Goal: Task Accomplishment & Management: Use online tool/utility

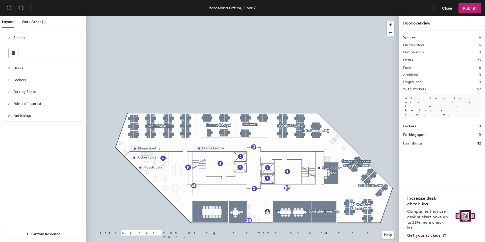
click at [249, 16] on div at bounding box center [242, 16] width 313 height 0
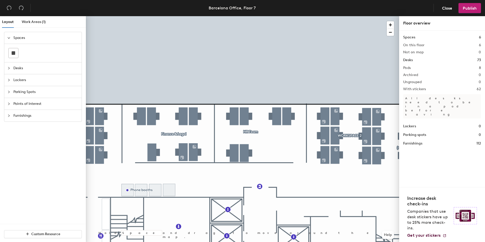
click at [254, 16] on div at bounding box center [242, 16] width 313 height 0
click at [242, 16] on div at bounding box center [242, 16] width 313 height 0
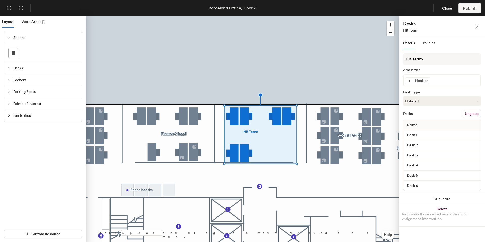
click at [432, 27] on h4 "Desks" at bounding box center [431, 23] width 56 height 7
click at [419, 31] on div "HR Team" at bounding box center [431, 30] width 56 height 5
click at [441, 208] on button "Delete Removes all associated reservation and assignment information" at bounding box center [442, 215] width 86 height 22
click at [427, 44] on span "Policies" at bounding box center [429, 43] width 12 height 4
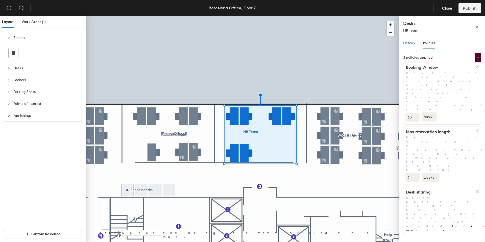
click at [413, 46] on div "Details" at bounding box center [409, 43] width 12 height 6
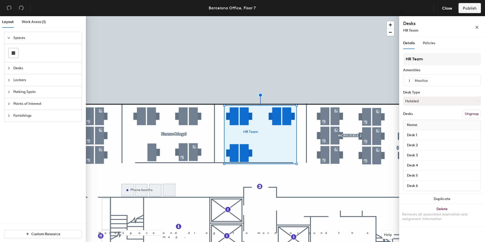
click at [468, 115] on button "Ungroup" at bounding box center [472, 114] width 18 height 9
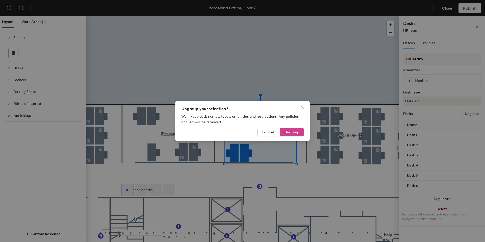
click at [294, 134] on span "Ungroup" at bounding box center [291, 132] width 15 height 4
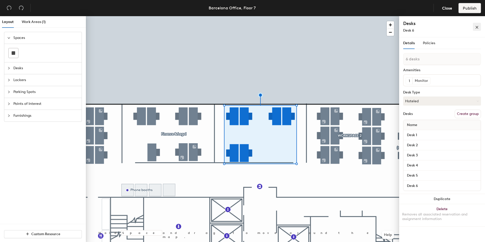
click at [478, 25] on span "button" at bounding box center [477, 27] width 4 height 4
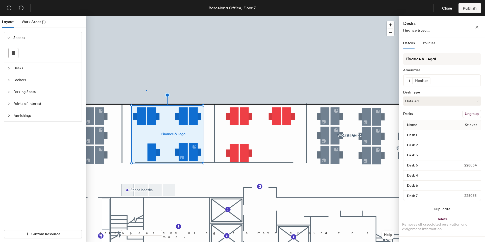
click at [146, 16] on div at bounding box center [242, 16] width 313 height 0
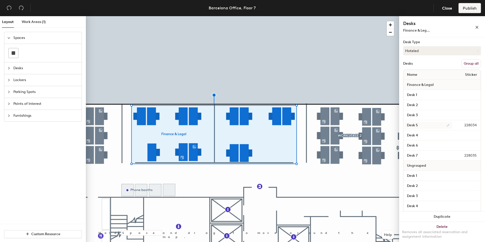
scroll to position [77, 0]
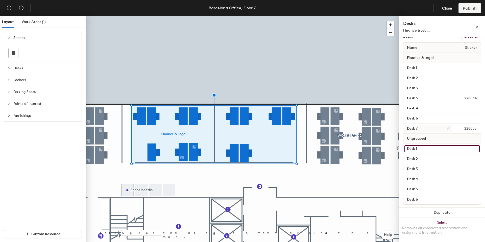
drag, startPoint x: 436, startPoint y: 150, endPoint x: 436, endPoint y: 129, distance: 21.0
click at [436, 129] on div "Name Sticker Finance & Legal Desk 1 Desk 2 Desk 3 Desk 5 228034 Desk 4 Desk 6 D…" at bounding box center [442, 123] width 78 height 162
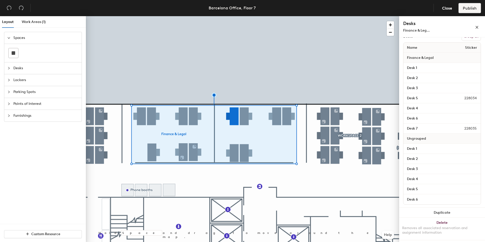
click at [431, 138] on div "Ungrouped" at bounding box center [441, 139] width 77 height 10
click at [421, 138] on span "Ungrouped" at bounding box center [416, 138] width 24 height 9
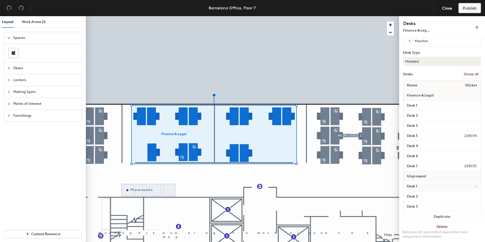
scroll to position [0, 0]
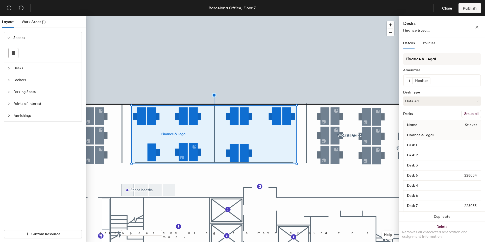
click at [410, 22] on h4 "Desks" at bounding box center [431, 23] width 56 height 7
click at [412, 34] on div "Desks Finance & Leg..." at bounding box center [442, 26] width 86 height 21
click at [412, 30] on span "Finance & Leg..." at bounding box center [416, 30] width 27 height 4
click at [425, 30] on span "Finance & Leg..." at bounding box center [416, 30] width 27 height 4
click at [467, 112] on button "Group all" at bounding box center [471, 114] width 19 height 9
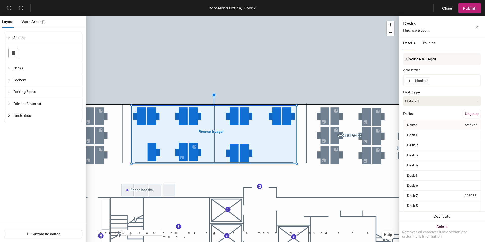
click at [434, 113] on div "Desks Ungroup" at bounding box center [442, 114] width 78 height 9
click at [431, 44] on span "Policies" at bounding box center [429, 43] width 12 height 4
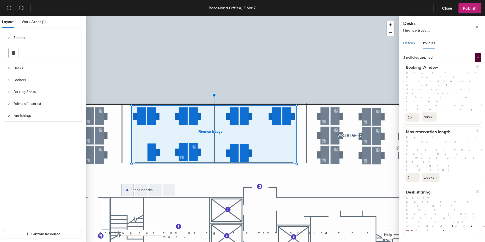
click at [409, 44] on span "Details" at bounding box center [409, 43] width 12 height 4
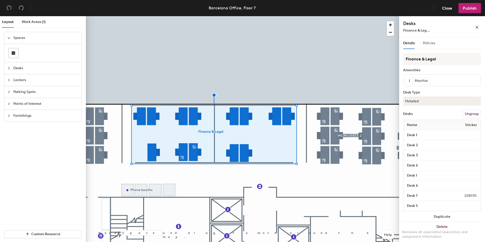
click at [428, 46] on div "Policies" at bounding box center [429, 43] width 12 height 12
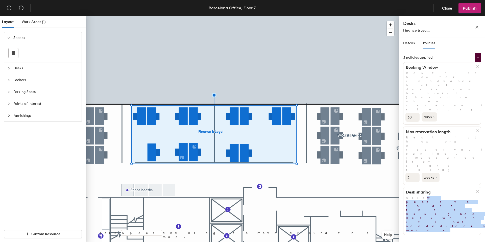
drag, startPoint x: 412, startPoint y: 145, endPoint x: 412, endPoint y: 137, distance: 7.6
click at [412, 187] on div "Desk sharing Allow people to share their assigned desk when it's not needed. Le…" at bounding box center [442, 211] width 78 height 48
click at [412, 196] on span "Allow people to share their assigned desk when it's not needed. Learn more >" at bounding box center [446, 214] width 81 height 36
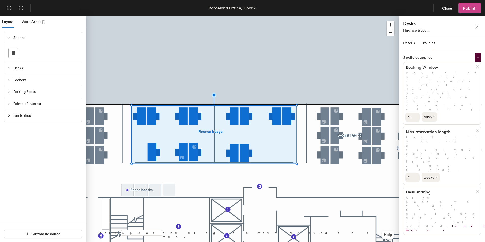
click at [463, 11] on button "Publish" at bounding box center [470, 8] width 22 height 10
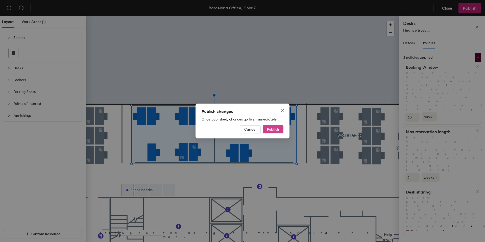
click at [278, 131] on span "Publish" at bounding box center [273, 129] width 12 height 4
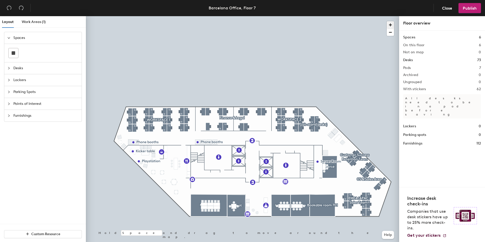
click at [388, 25] on span "button" at bounding box center [390, 24] width 7 height 7
click at [236, 16] on div at bounding box center [242, 16] width 313 height 0
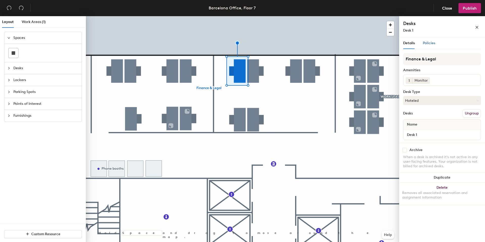
click at [424, 45] on div "Policies" at bounding box center [429, 43] width 12 height 6
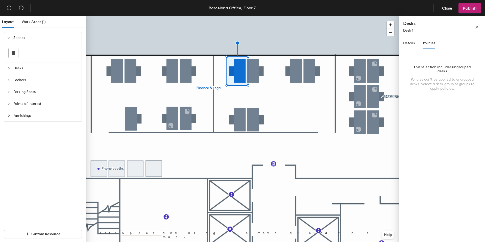
click at [401, 47] on div "Details Policies Finance & Legal Amenities 1 Monitor Desk Type Hoteled Desks Un…" at bounding box center [442, 140] width 86 height 207
click at [409, 44] on span "Details" at bounding box center [409, 43] width 12 height 4
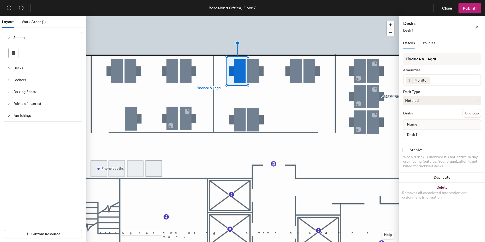
click at [422, 44] on div "Details Policies" at bounding box center [419, 43] width 32 height 12
click at [429, 44] on span "Policies" at bounding box center [429, 43] width 12 height 4
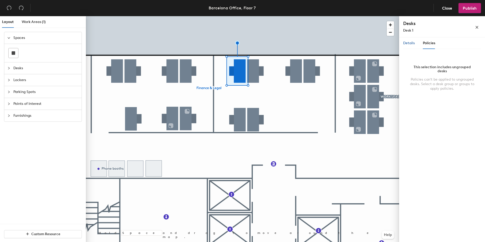
click at [408, 41] on span "Details" at bounding box center [409, 43] width 12 height 4
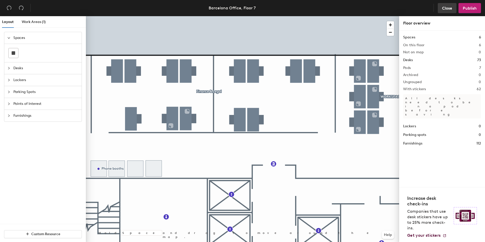
click at [446, 11] on button "Close" at bounding box center [447, 8] width 19 height 10
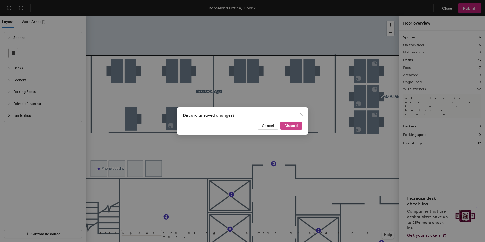
click at [291, 123] on button "Discard" at bounding box center [291, 126] width 22 height 8
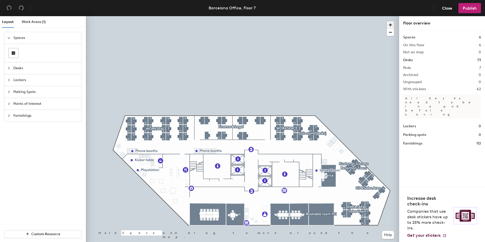
click at [390, 23] on span "button" at bounding box center [390, 24] width 7 height 7
click at [234, 16] on div at bounding box center [242, 16] width 313 height 0
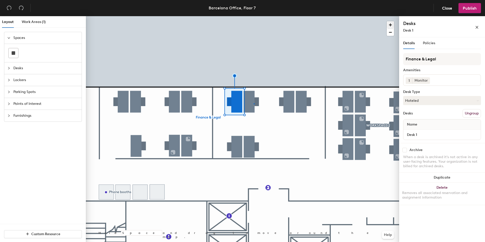
click at [254, 16] on div at bounding box center [242, 16] width 313 height 0
click at [416, 78] on input at bounding box center [428, 79] width 45 height 6
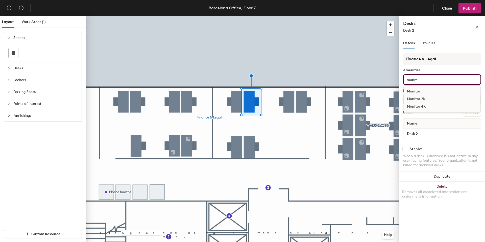
type input "monit"
click at [416, 100] on div "Monitor 2K" at bounding box center [442, 99] width 76 height 8
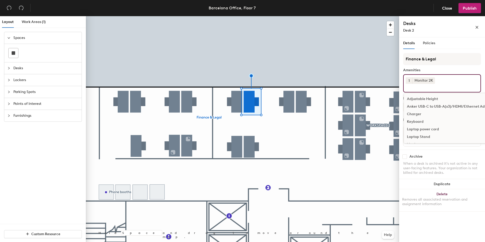
click at [233, 16] on div at bounding box center [242, 16] width 313 height 0
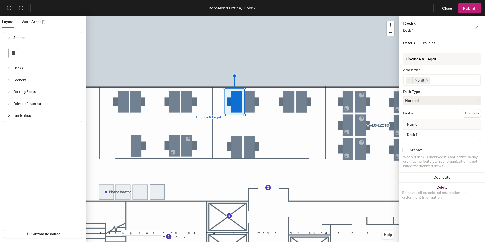
click at [423, 79] on div at bounding box center [426, 80] width 6 height 4
click at [427, 79] on input at bounding box center [428, 79] width 45 height 6
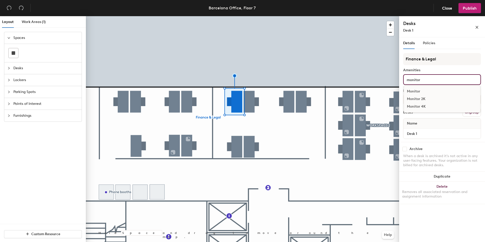
type input "monitor"
click at [426, 98] on div "Monitor 2K" at bounding box center [442, 99] width 76 height 8
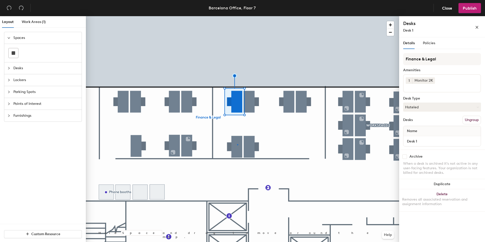
click at [237, 16] on div at bounding box center [242, 16] width 313 height 0
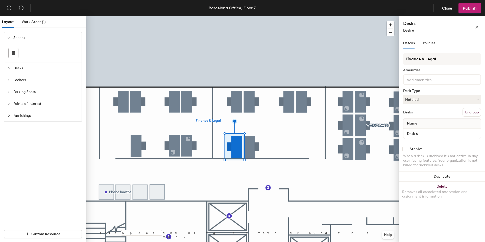
click at [413, 78] on input at bounding box center [428, 79] width 45 height 6
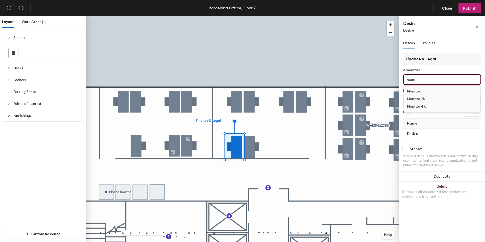
type input "moni"
click at [416, 100] on div "Monitor 2K" at bounding box center [442, 99] width 76 height 8
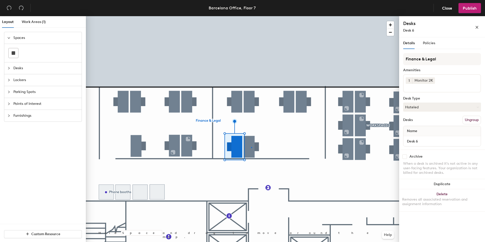
click at [251, 16] on div at bounding box center [242, 16] width 313 height 0
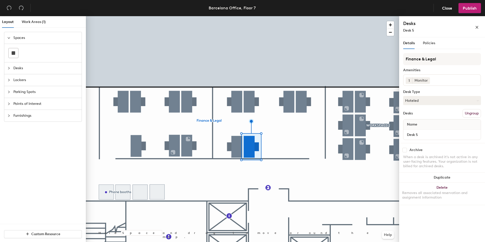
click at [438, 80] on input at bounding box center [453, 79] width 45 height 6
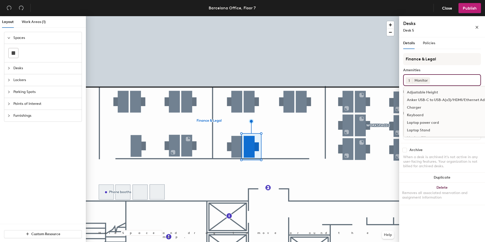
click at [438, 80] on input at bounding box center [453, 79] width 45 height 6
click at [426, 80] on icon at bounding box center [427, 81] width 4 height 4
click at [426, 80] on input at bounding box center [428, 79] width 45 height 6
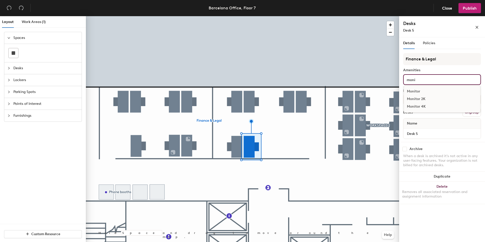
type input "moni"
click at [428, 101] on div "Monitor 2K" at bounding box center [442, 99] width 76 height 8
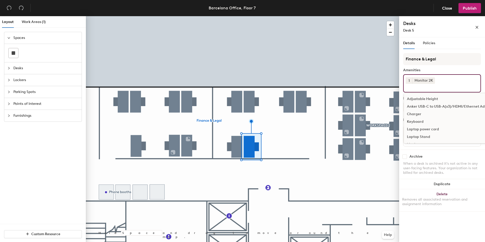
click at [387, 16] on div at bounding box center [242, 16] width 313 height 0
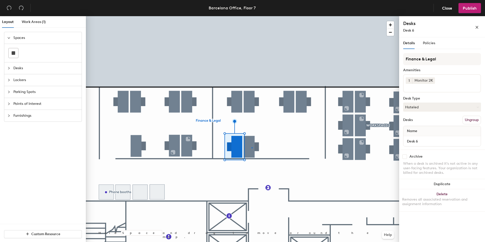
click at [252, 16] on div at bounding box center [242, 16] width 313 height 0
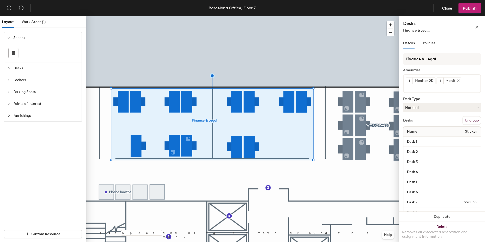
click at [448, 81] on div "Monitor" at bounding box center [452, 81] width 18 height 7
click at [458, 81] on icon at bounding box center [459, 81] width 4 height 4
click at [339, 16] on div at bounding box center [242, 16] width 313 height 0
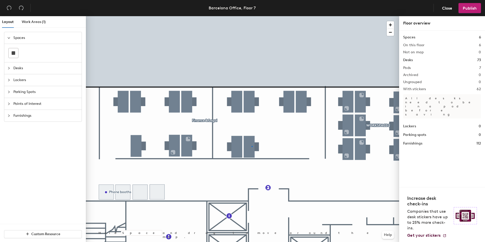
click at [252, 16] on div at bounding box center [242, 16] width 313 height 0
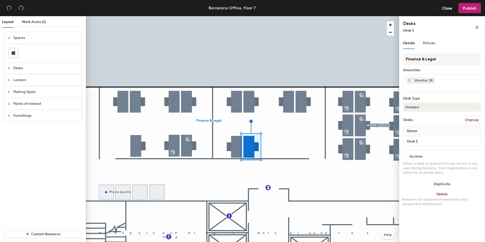
click at [237, 16] on div at bounding box center [242, 16] width 313 height 0
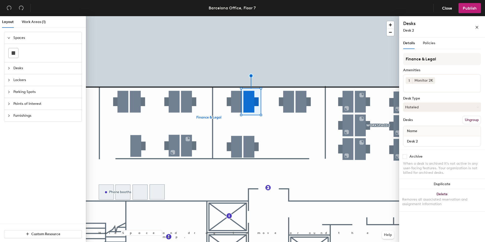
click at [293, 16] on div at bounding box center [242, 16] width 313 height 0
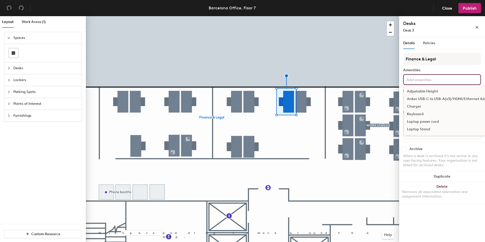
click at [412, 79] on input at bounding box center [428, 79] width 45 height 6
type input "monitor"
click at [416, 99] on div "Monitor 2K" at bounding box center [442, 99] width 76 height 8
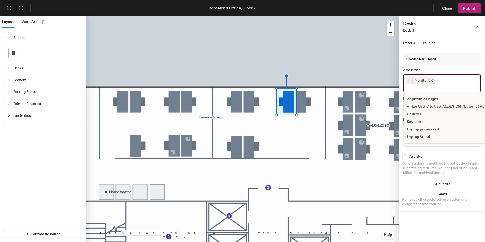
click at [361, 16] on div at bounding box center [242, 16] width 313 height 0
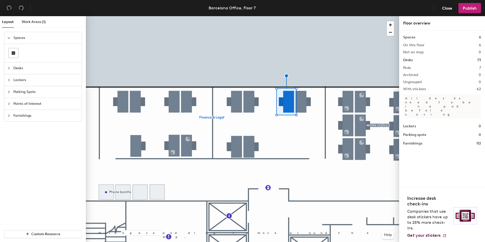
click at [295, 16] on div at bounding box center [242, 16] width 313 height 0
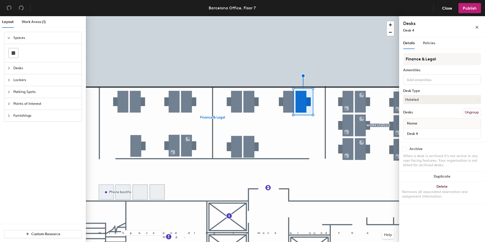
click at [418, 79] on input at bounding box center [428, 79] width 45 height 6
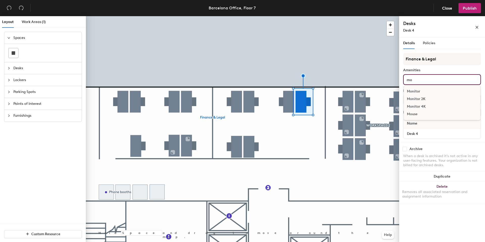
type input "mo"
click at [420, 99] on div "Monitor 2K" at bounding box center [442, 99] width 76 height 8
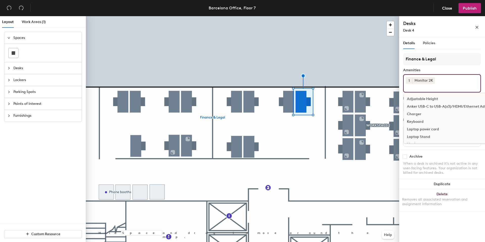
click at [424, 88] on input at bounding box center [428, 87] width 45 height 6
click at [351, 16] on div at bounding box center [242, 16] width 313 height 0
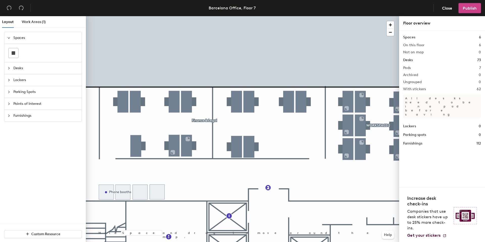
click at [462, 10] on button "Publish" at bounding box center [470, 8] width 22 height 10
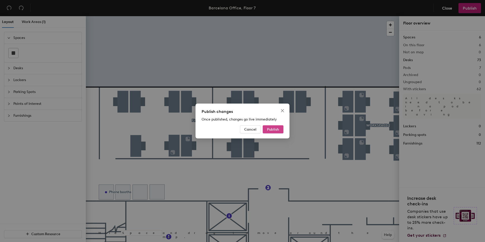
click at [270, 131] on span "Publish" at bounding box center [273, 129] width 12 height 4
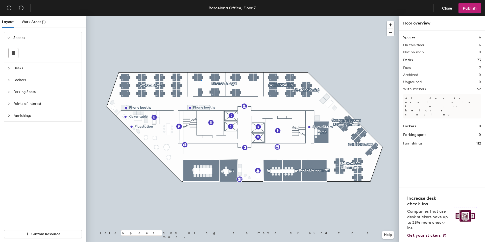
click at [201, 16] on div at bounding box center [242, 16] width 313 height 0
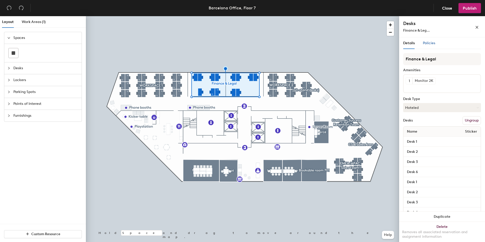
click at [429, 43] on span "Policies" at bounding box center [429, 43] width 12 height 4
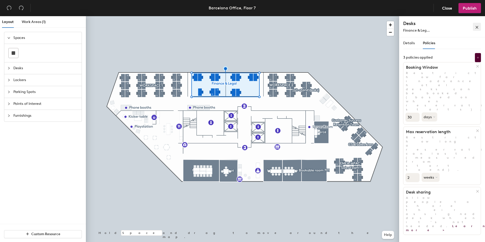
click at [476, 28] on icon "close" at bounding box center [477, 28] width 4 height 4
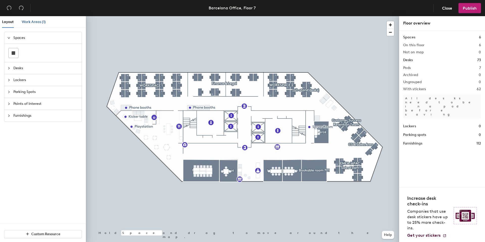
click at [29, 22] on span "Work Areas (1)" at bounding box center [34, 22] width 24 height 4
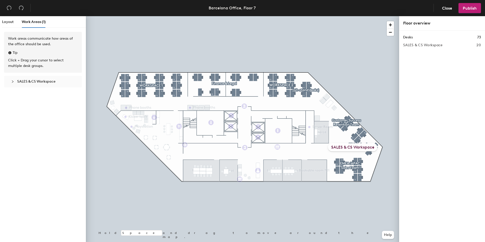
click at [29, 87] on div "Work areas communicate how areas of the office should be used. Tip Click + Drag…" at bounding box center [43, 61] width 86 height 66
click at [28, 78] on div "SALES & CS Workspace" at bounding box center [43, 82] width 70 height 12
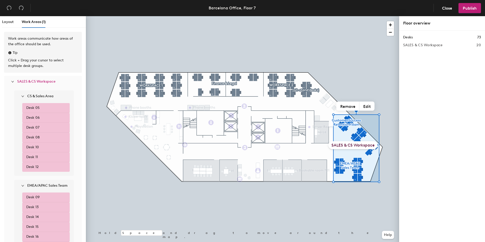
click at [12, 79] on div at bounding box center [14, 82] width 6 height 6
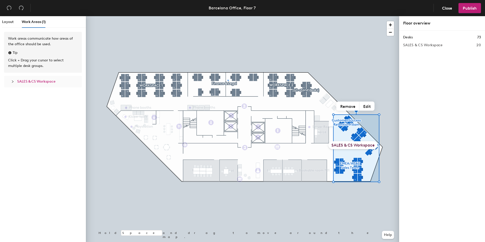
click at [228, 16] on div at bounding box center [242, 16] width 313 height 0
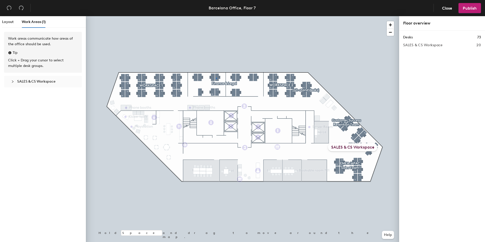
click at [216, 16] on div at bounding box center [242, 16] width 313 height 0
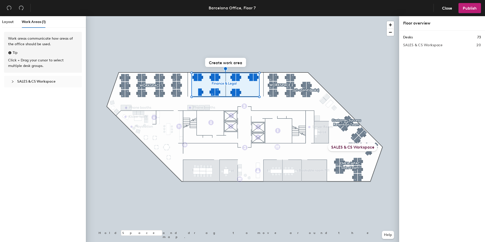
click at [201, 16] on div at bounding box center [242, 16] width 313 height 0
click at [220, 61] on button "Create work area" at bounding box center [225, 62] width 41 height 9
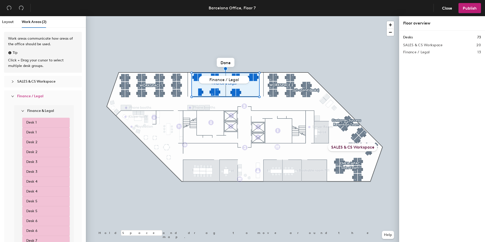
click at [227, 80] on input "Finance / Legal" at bounding box center [224, 80] width 51 height 8
type input "Finance & Legal"
click at [200, 16] on div at bounding box center [242, 16] width 313 height 0
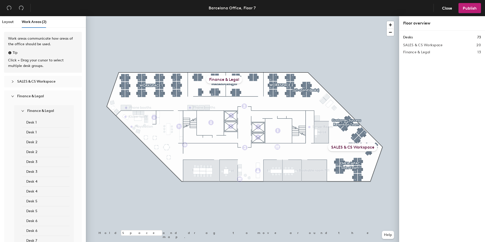
click at [24, 112] on icon "expanded" at bounding box center [22, 110] width 3 height 3
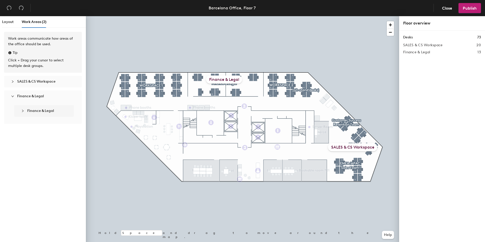
click at [13, 95] on icon "expanded" at bounding box center [12, 96] width 3 height 3
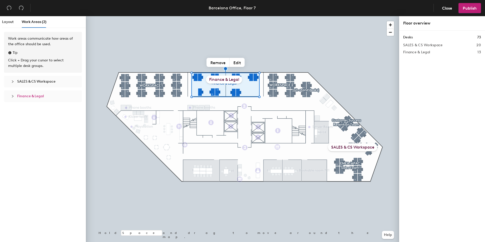
click at [66, 130] on div "Work areas communicate how areas of the office should be used. Tip Click + Drag…" at bounding box center [43, 138] width 86 height 212
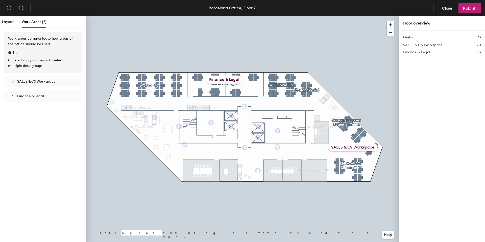
click at [236, 79] on div "Finance & Legal" at bounding box center [224, 80] width 36 height 8
click at [238, 64] on button "Edit" at bounding box center [237, 62] width 15 height 9
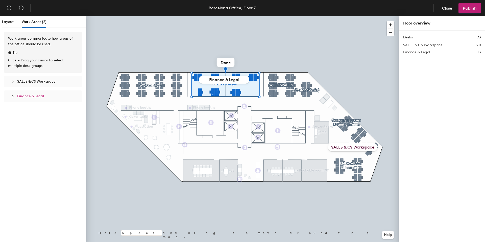
click at [253, 16] on div at bounding box center [242, 16] width 313 height 0
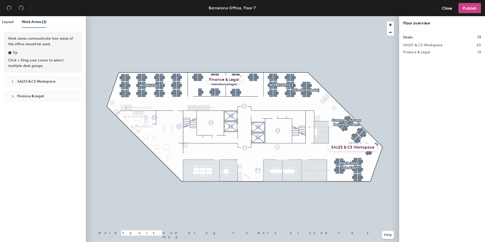
click at [472, 4] on button "Publish" at bounding box center [470, 8] width 22 height 10
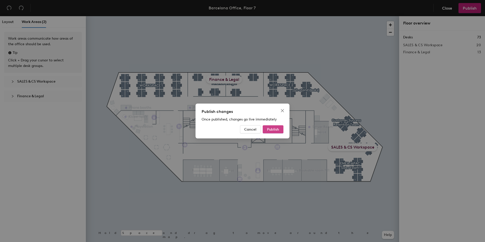
click at [275, 129] on span "Publish" at bounding box center [273, 129] width 12 height 4
